Goal: Transaction & Acquisition: Purchase product/service

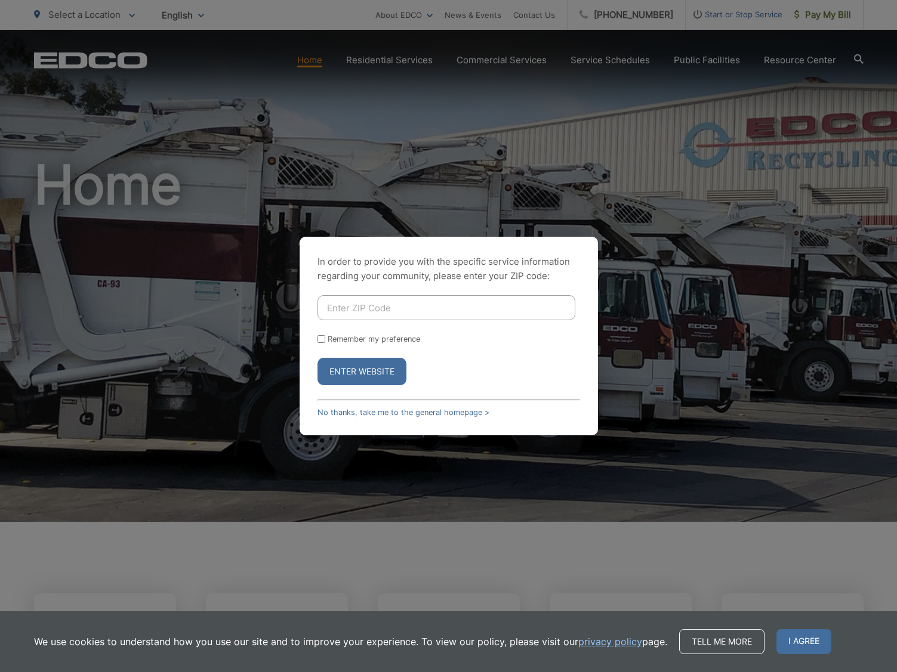
click at [408, 304] on input "Enter ZIP Code" at bounding box center [446, 307] width 258 height 25
type input "92064"
click at [317, 358] on button "Enter Website" at bounding box center [361, 371] width 89 height 27
click at [364, 372] on button "Enter Website" at bounding box center [361, 371] width 89 height 27
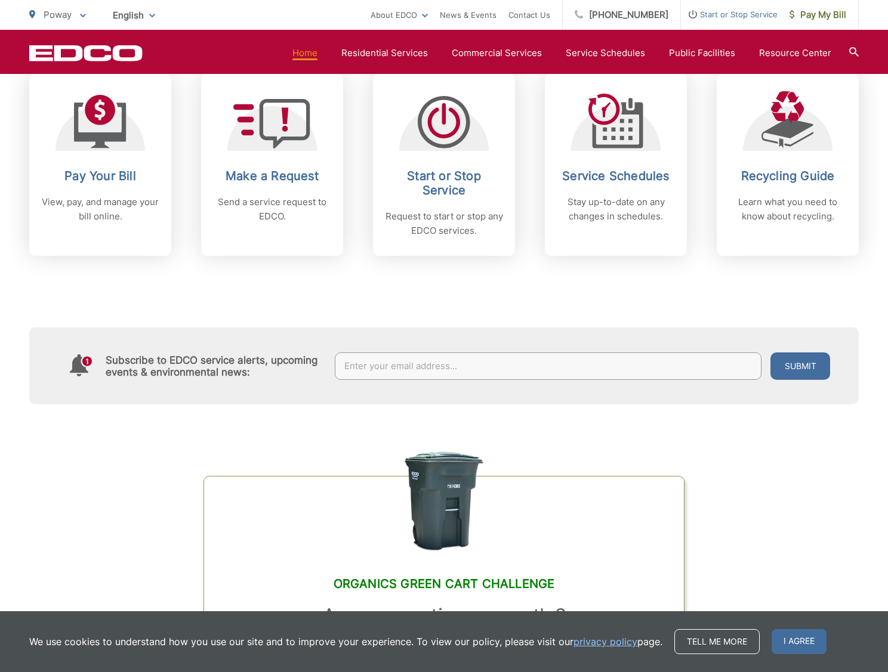
scroll to position [473, 0]
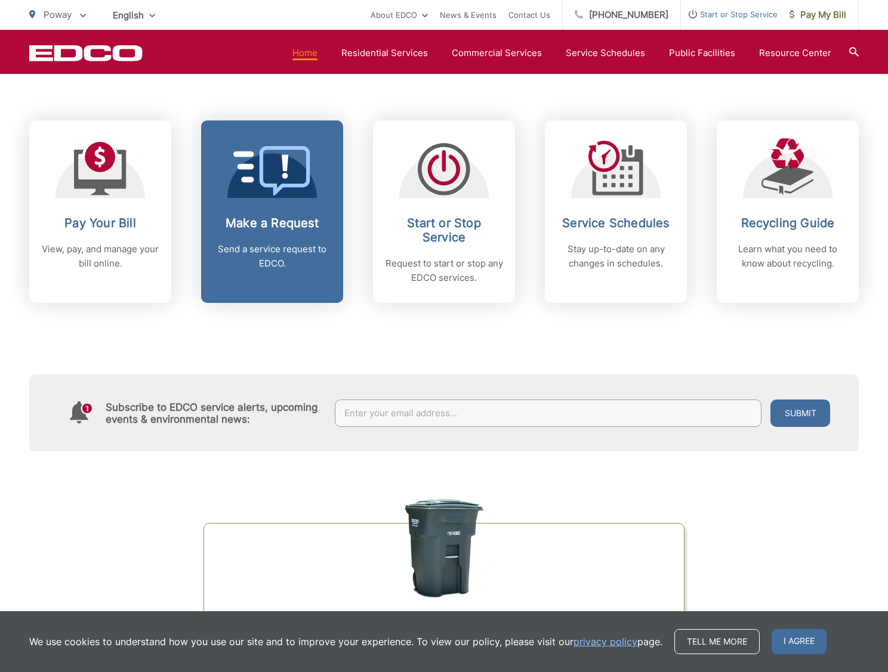
click at [302, 289] on link "Make a Request Send a service request to EDCO." at bounding box center [272, 212] width 142 height 183
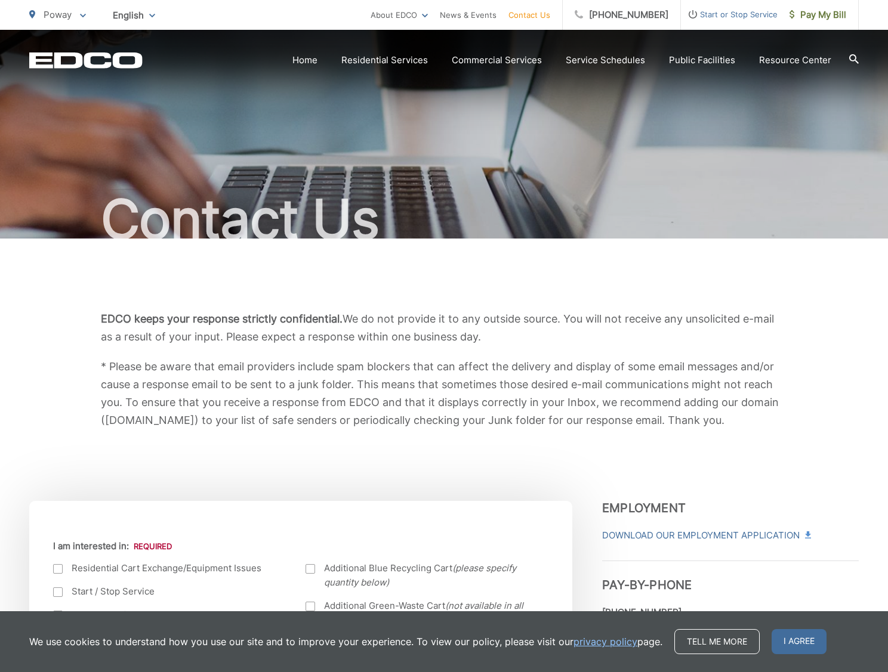
click at [138, 63] on icon "EDCD logo. Return to the homepage." at bounding box center [85, 60] width 113 height 16
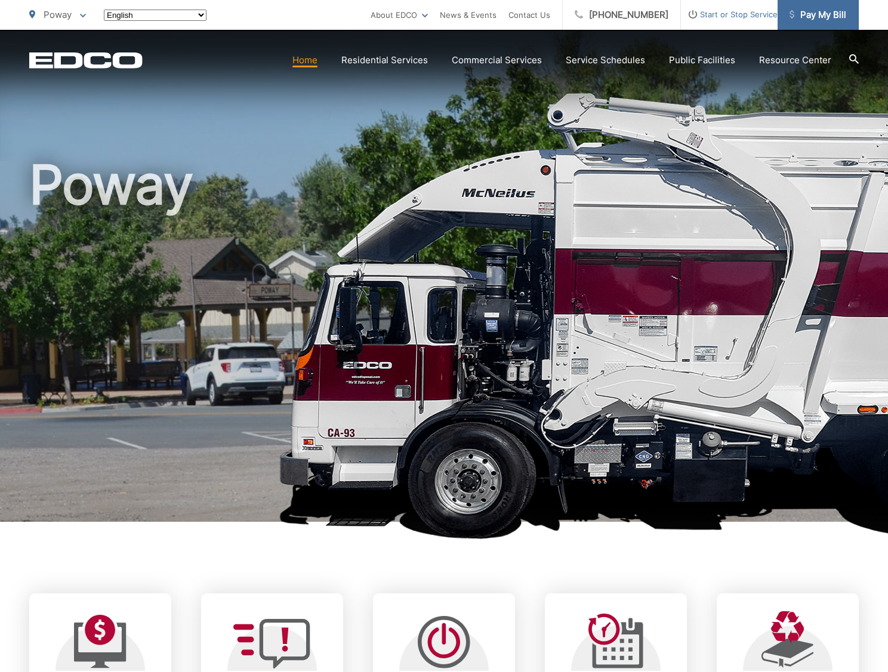
click at [820, 4] on link "Pay My Bill" at bounding box center [817, 15] width 81 height 30
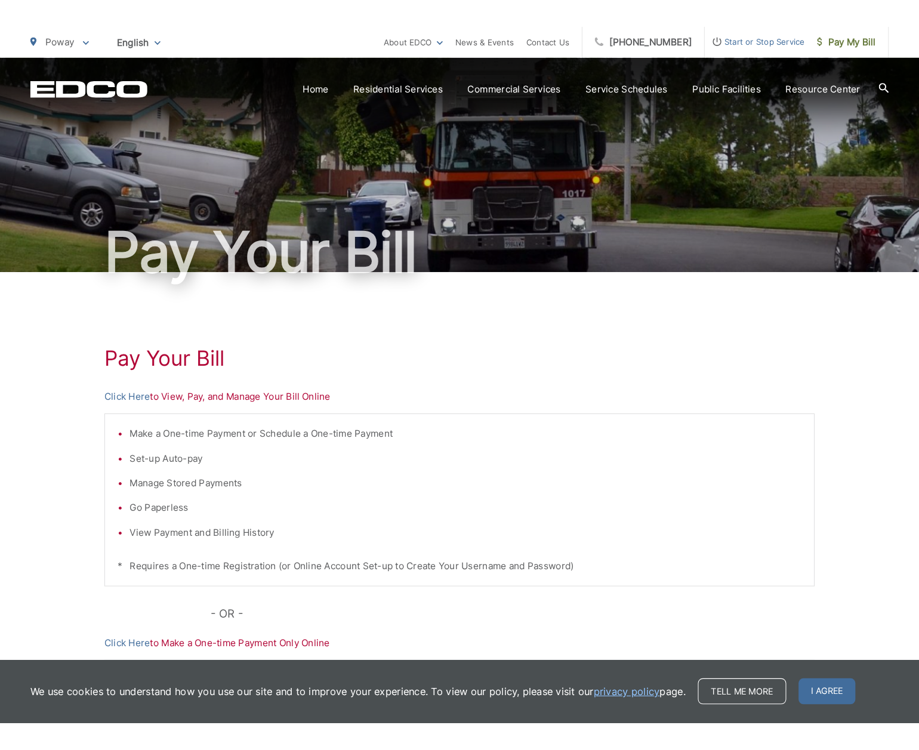
scroll to position [2, 0]
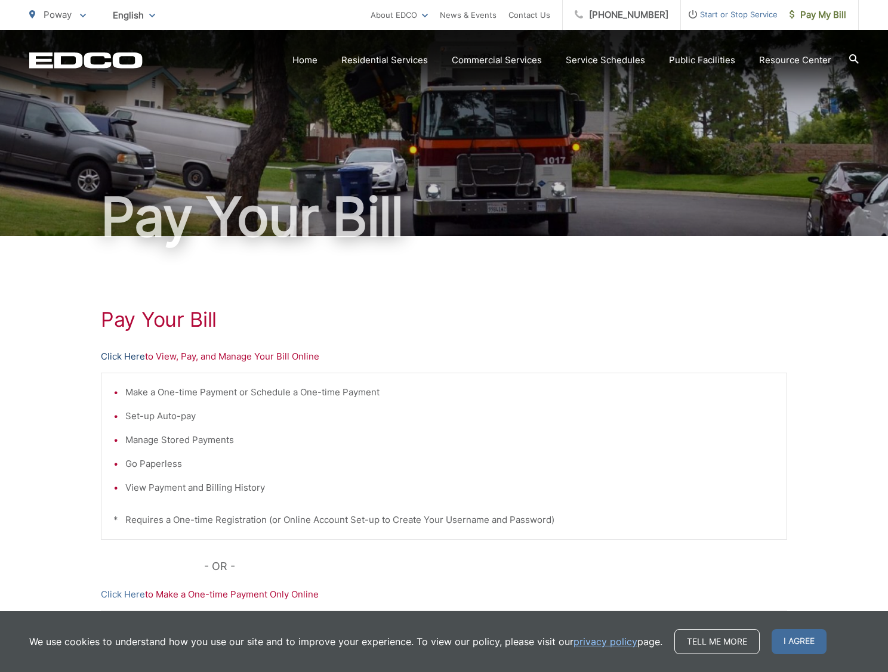
click at [101, 354] on link "Click Here" at bounding box center [123, 357] width 44 height 14
